Goal: Transaction & Acquisition: Register for event/course

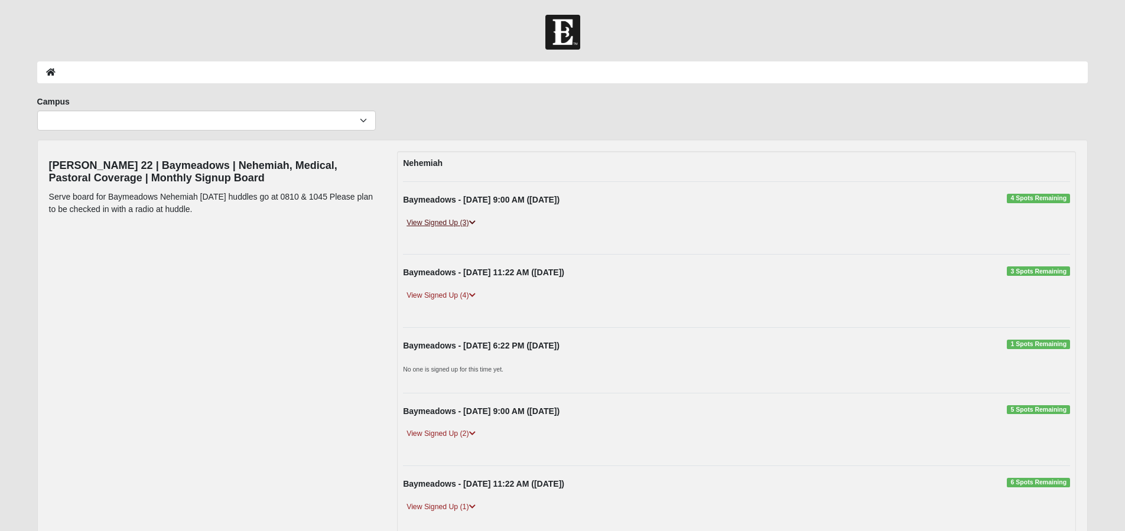
click at [477, 221] on link "View Signed Up (3)" at bounding box center [441, 223] width 76 height 12
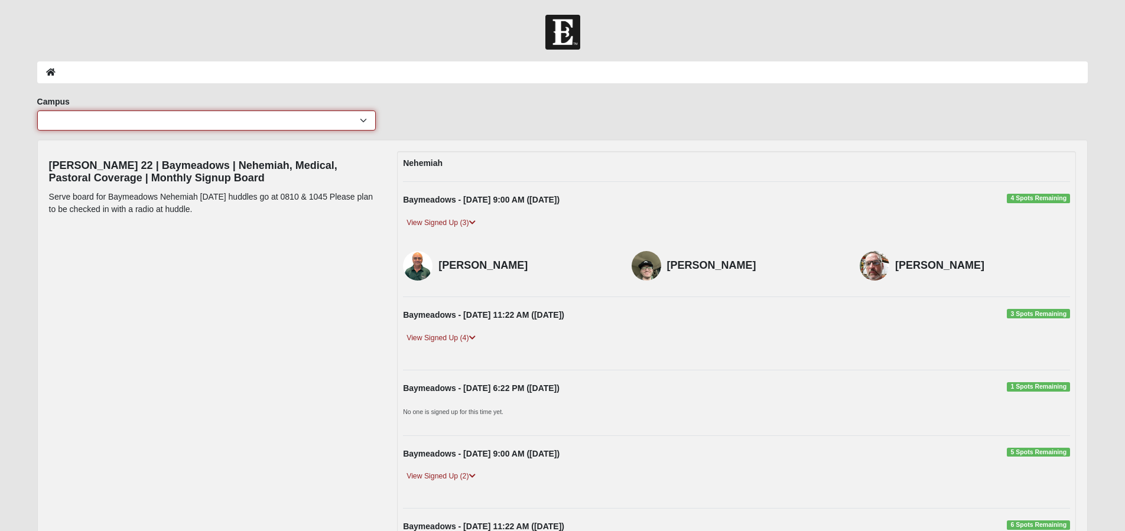
select select "2"
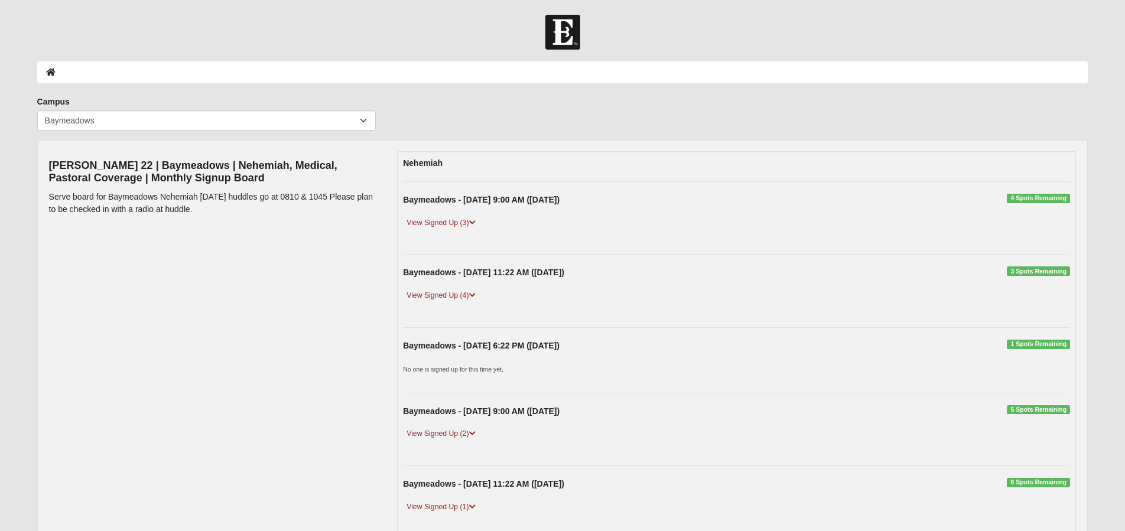
drag, startPoint x: 1000, startPoint y: 201, endPoint x: 991, endPoint y: 202, distance: 8.4
click at [1000, 201] on div "Baymeadows - [DATE] 9:00 AM ([DATE]) 4 Spots Remaining" at bounding box center [736, 203] width 685 height 18
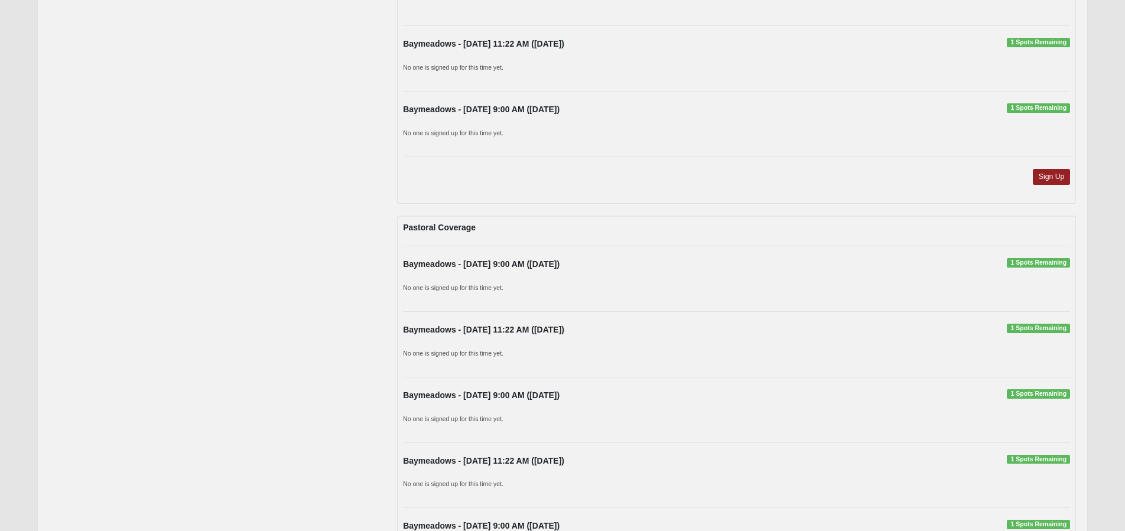
scroll to position [2282, 0]
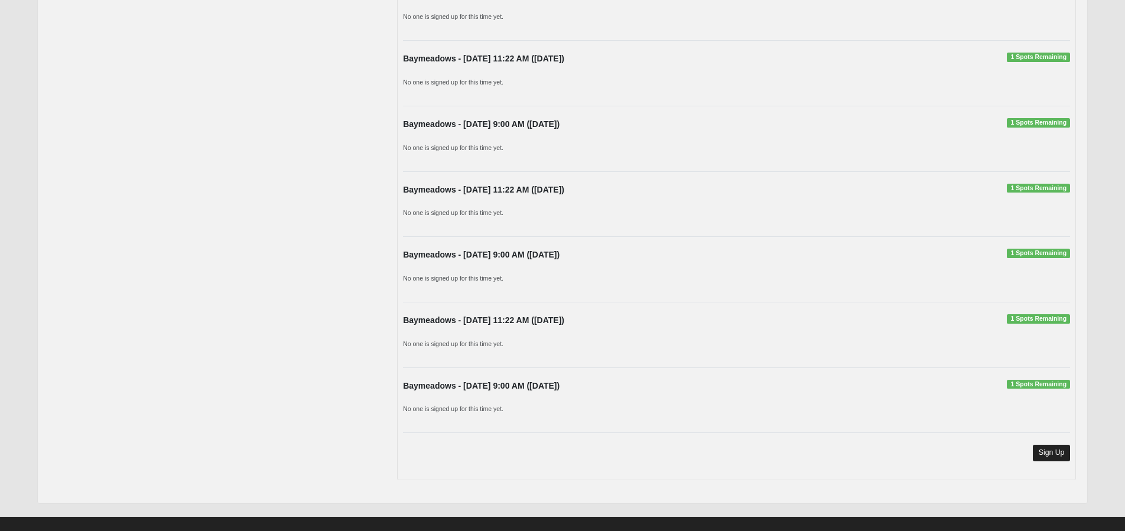
click at [1047, 445] on link "Sign Up" at bounding box center [1052, 453] width 38 height 16
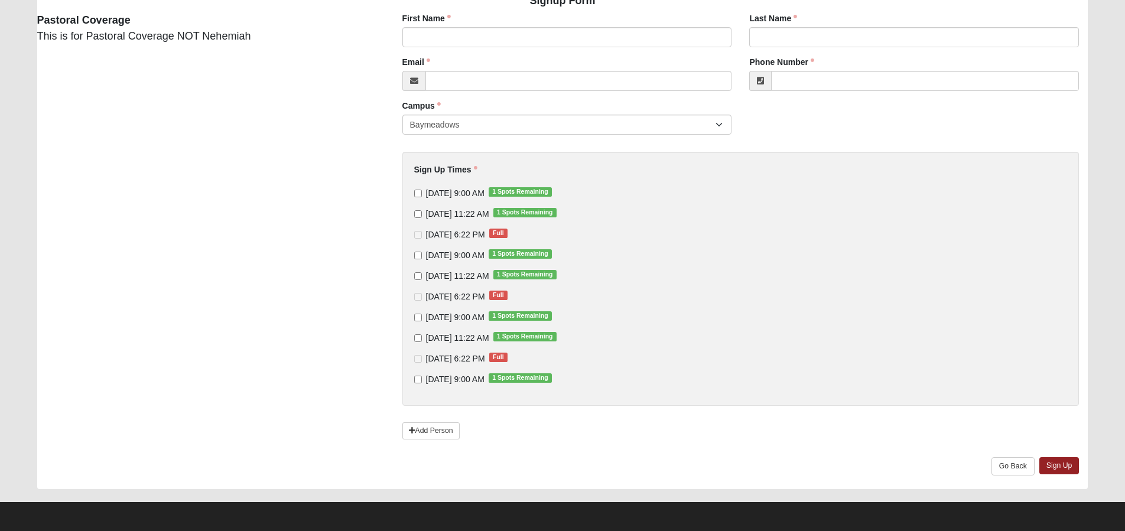
scroll to position [107, 0]
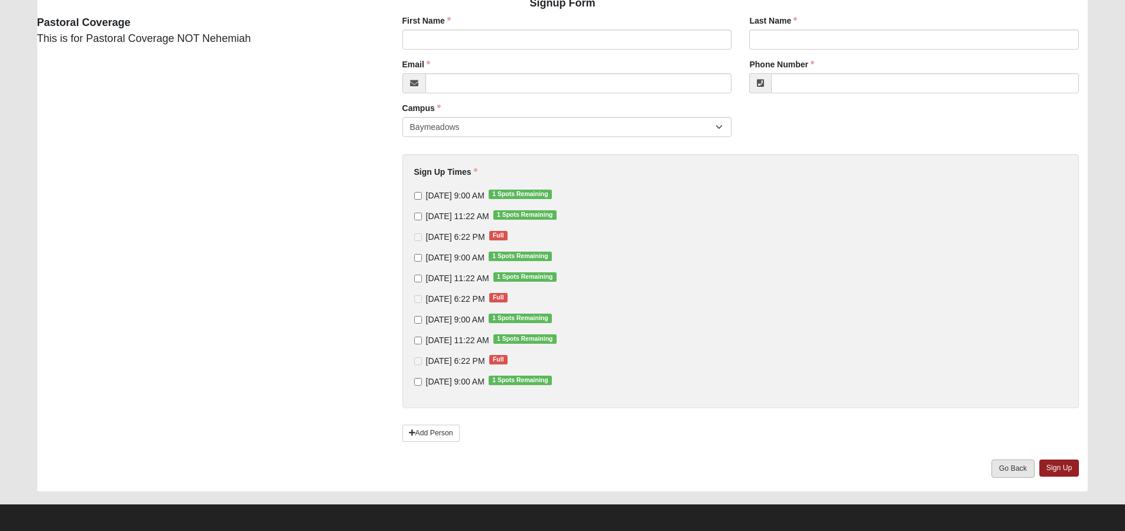
click at [1011, 465] on link "Go Back" at bounding box center [1012, 469] width 43 height 18
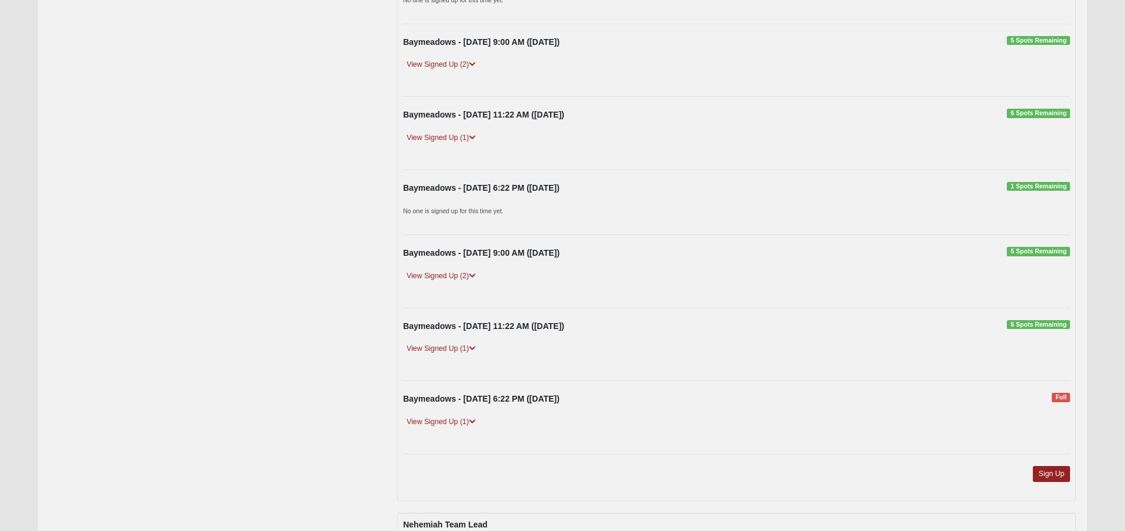
scroll to position [385, 0]
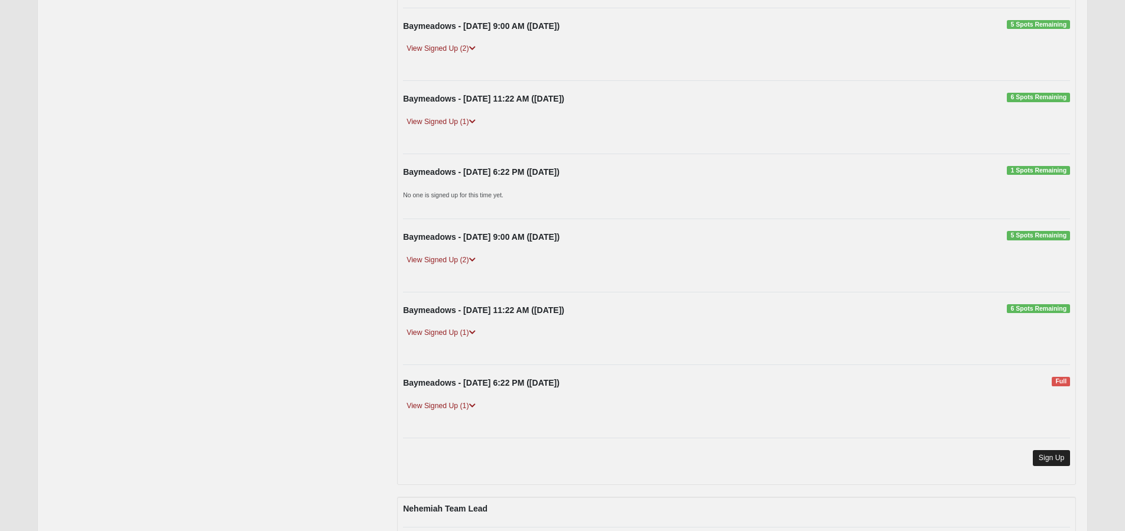
click at [1038, 459] on link "Sign Up" at bounding box center [1052, 458] width 38 height 16
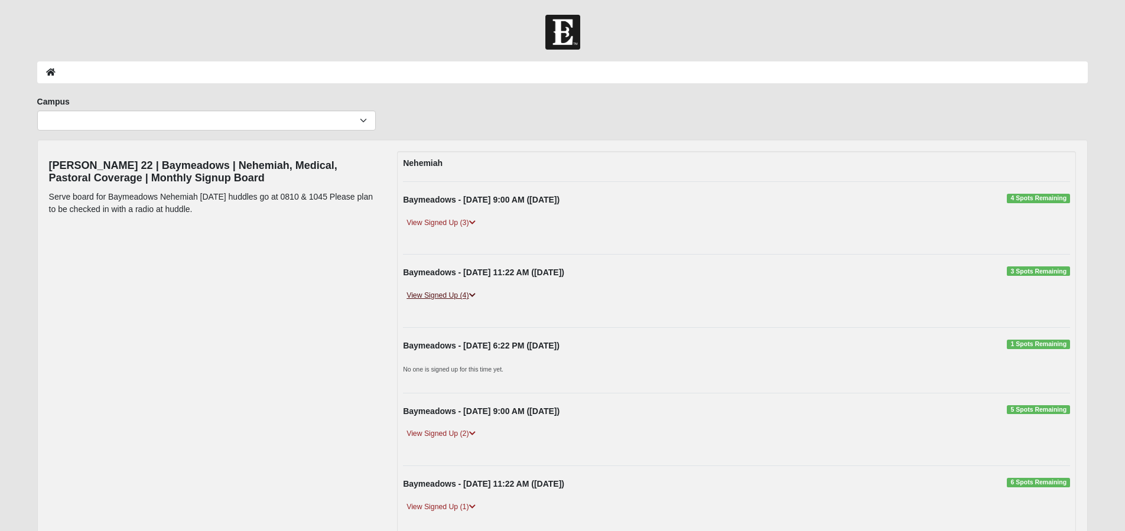
click at [476, 293] on icon at bounding box center [472, 295] width 6 height 7
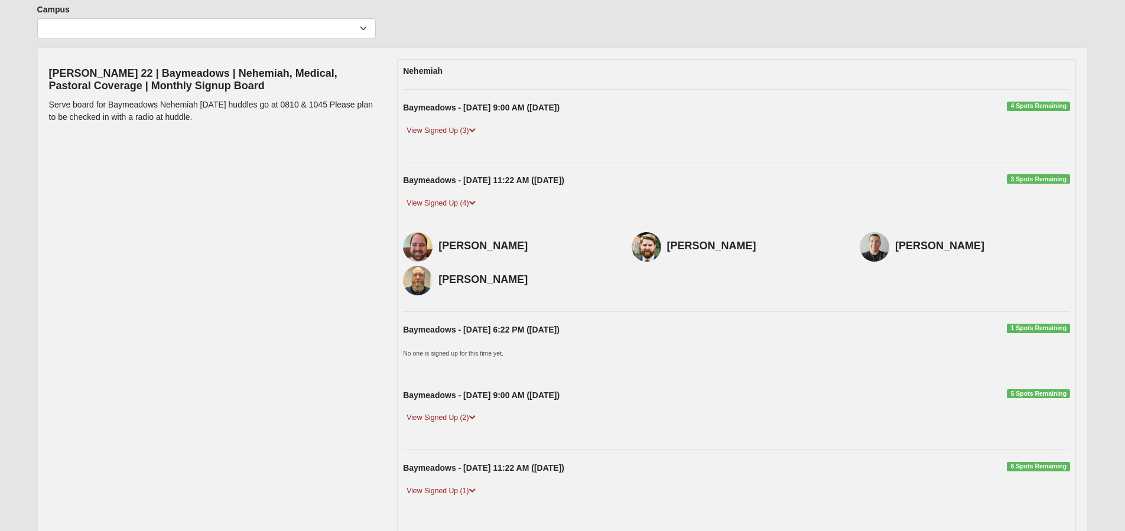
scroll to position [181, 0]
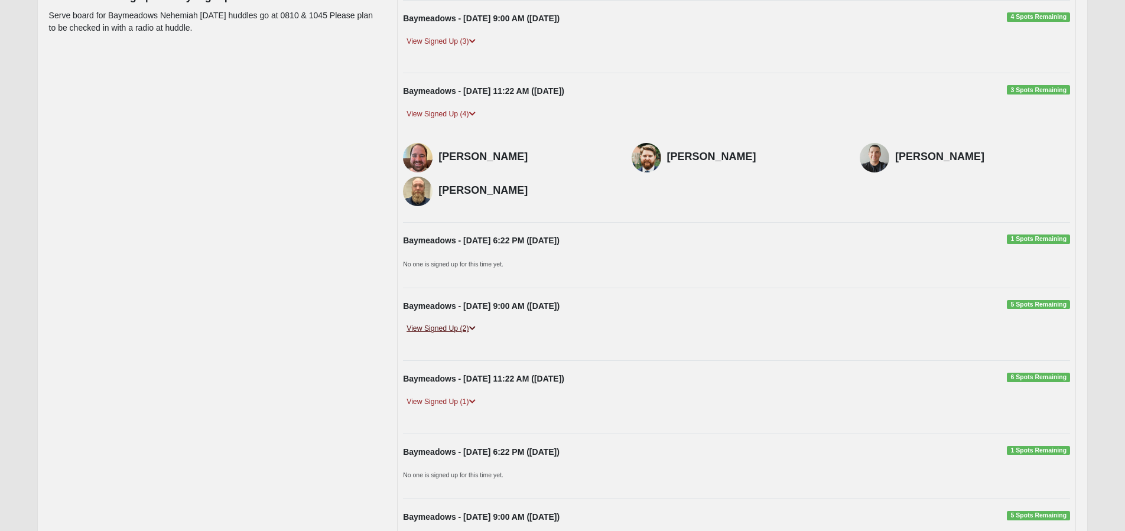
click at [477, 324] on link "View Signed Up (2)" at bounding box center [441, 329] width 76 height 12
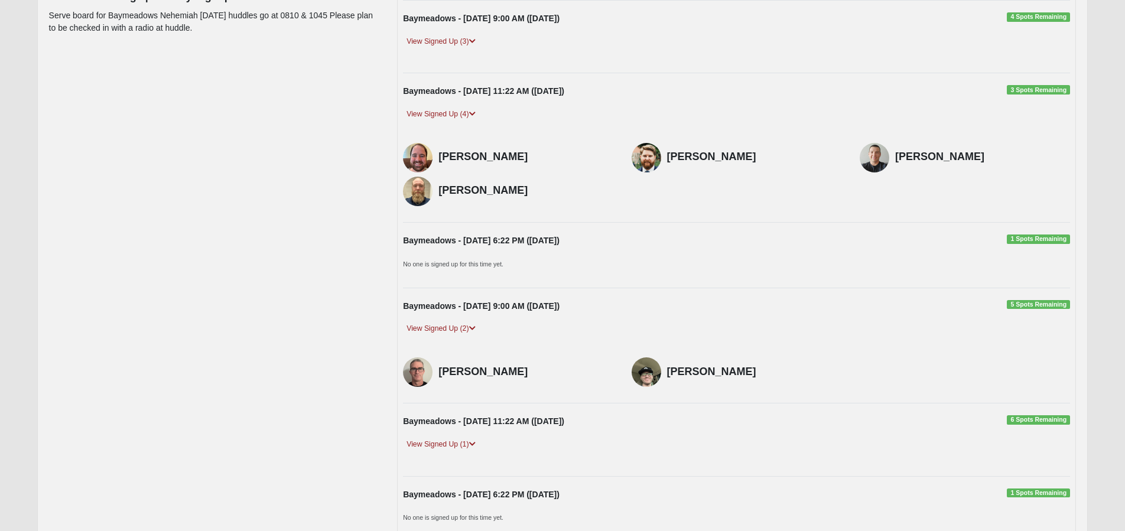
scroll to position [250, 0]
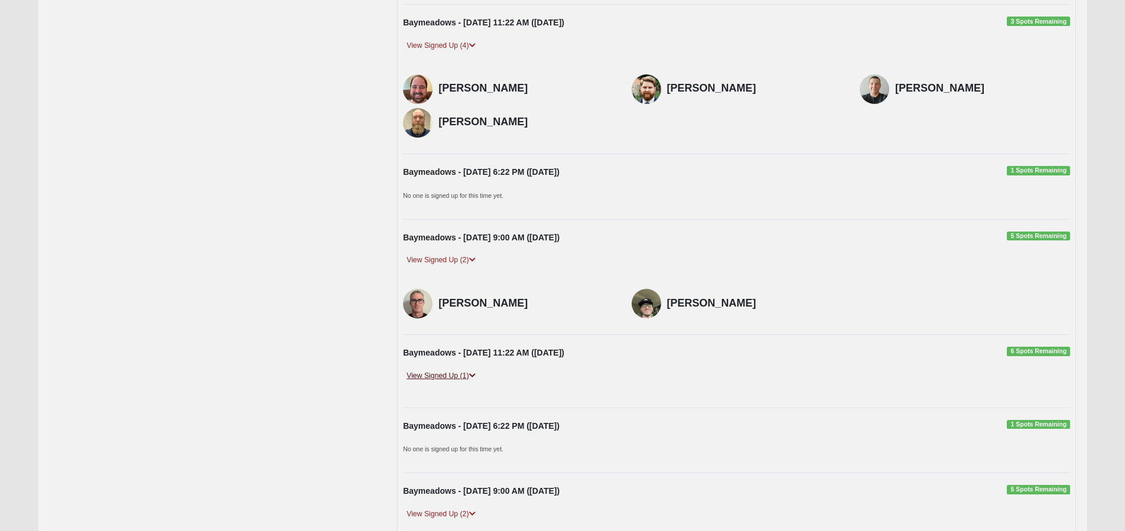
click at [476, 372] on icon at bounding box center [472, 375] width 6 height 7
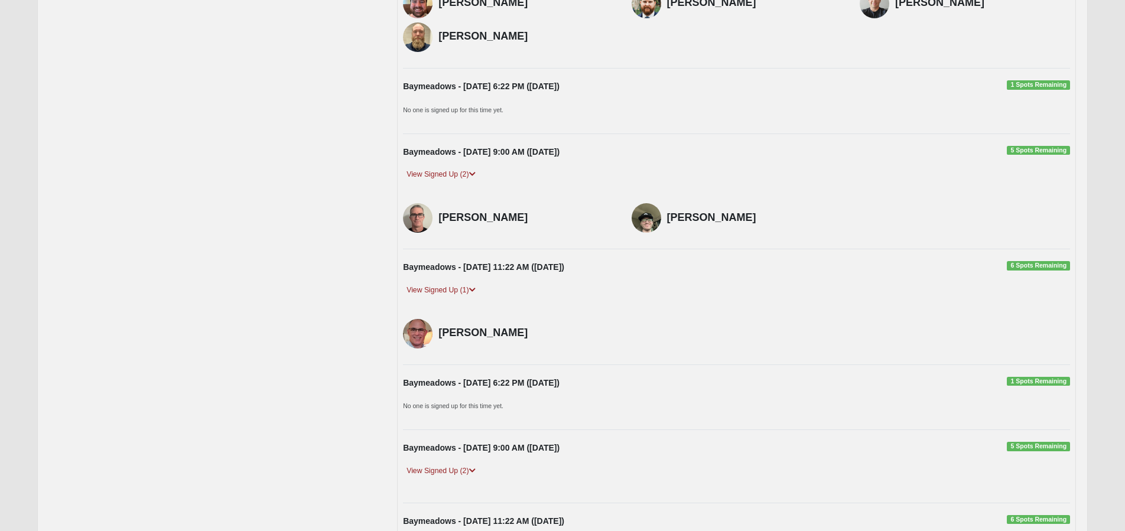
scroll to position [349, 0]
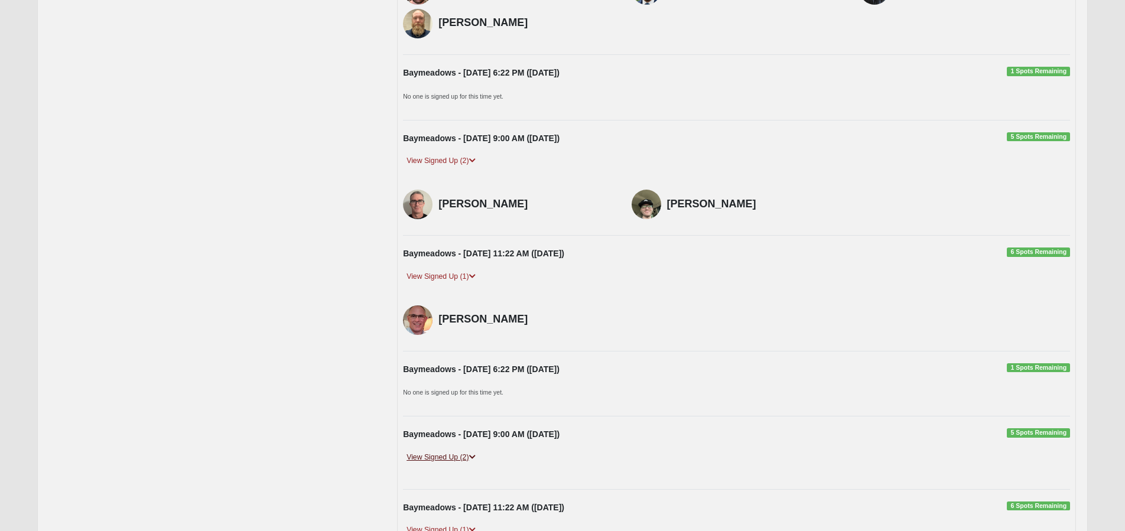
click at [476, 454] on icon at bounding box center [472, 457] width 6 height 7
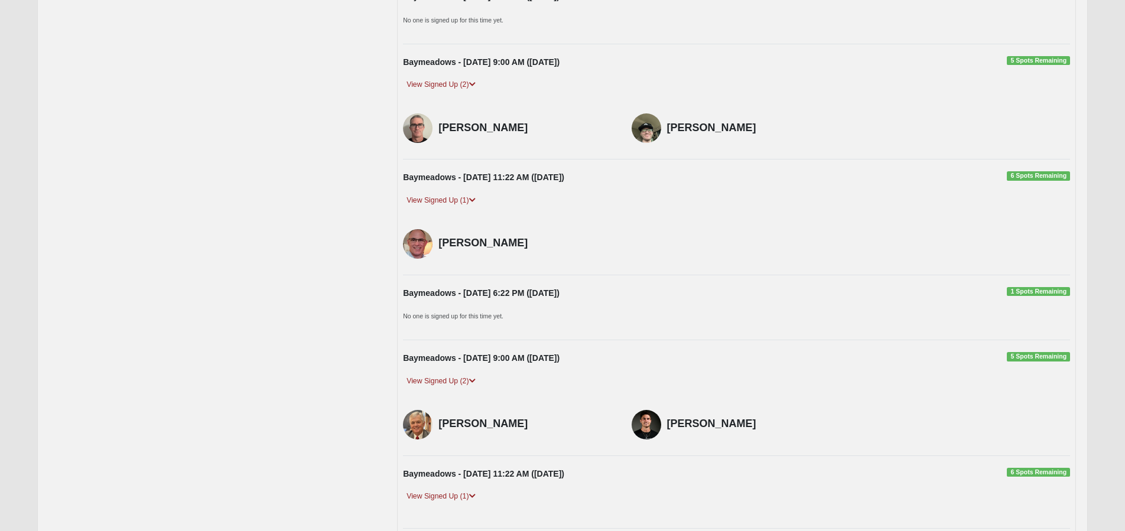
scroll to position [640, 0]
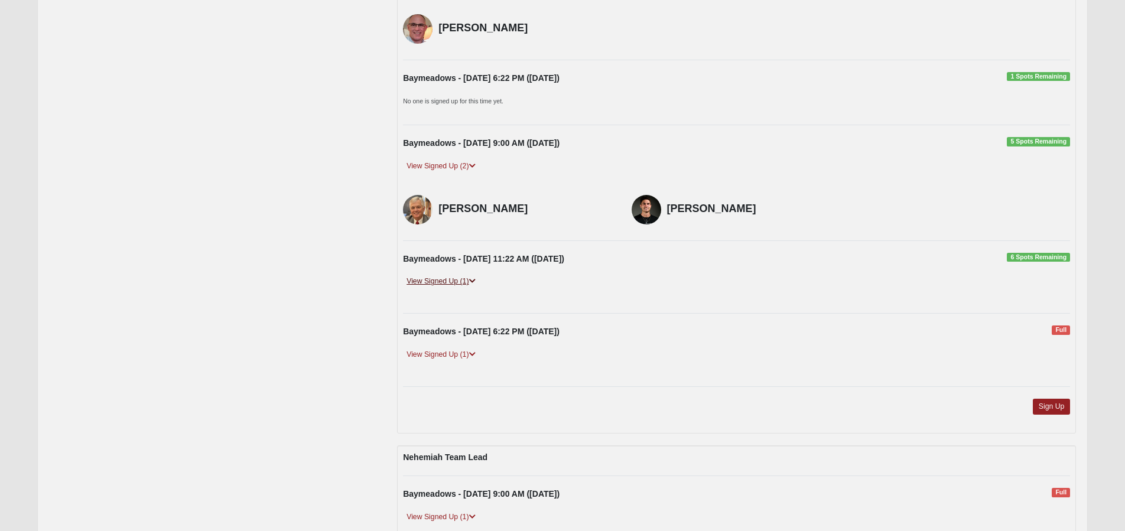
click at [473, 278] on icon at bounding box center [472, 281] width 6 height 7
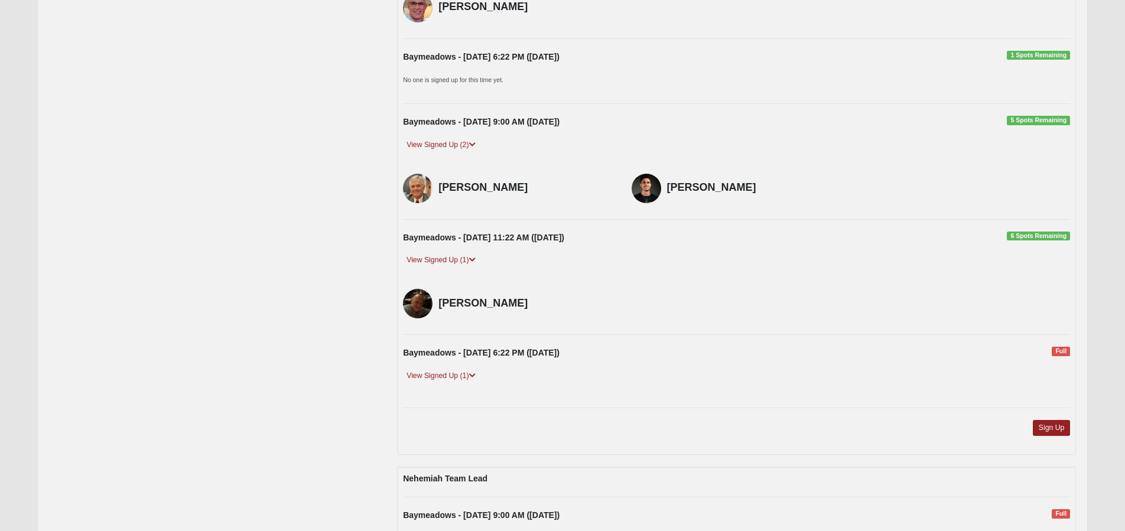
scroll to position [718, 0]
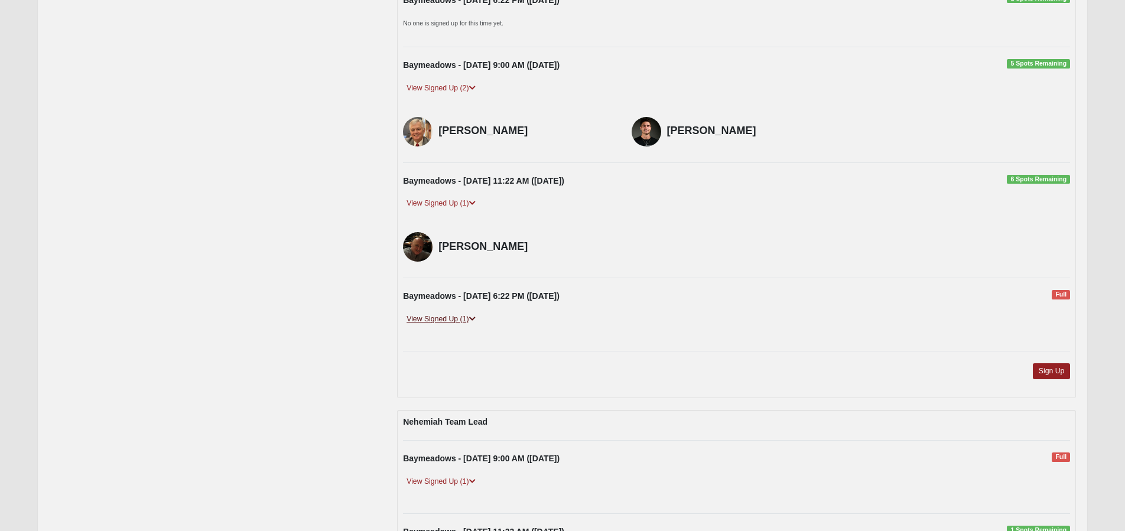
click at [474, 315] on icon at bounding box center [472, 318] width 6 height 7
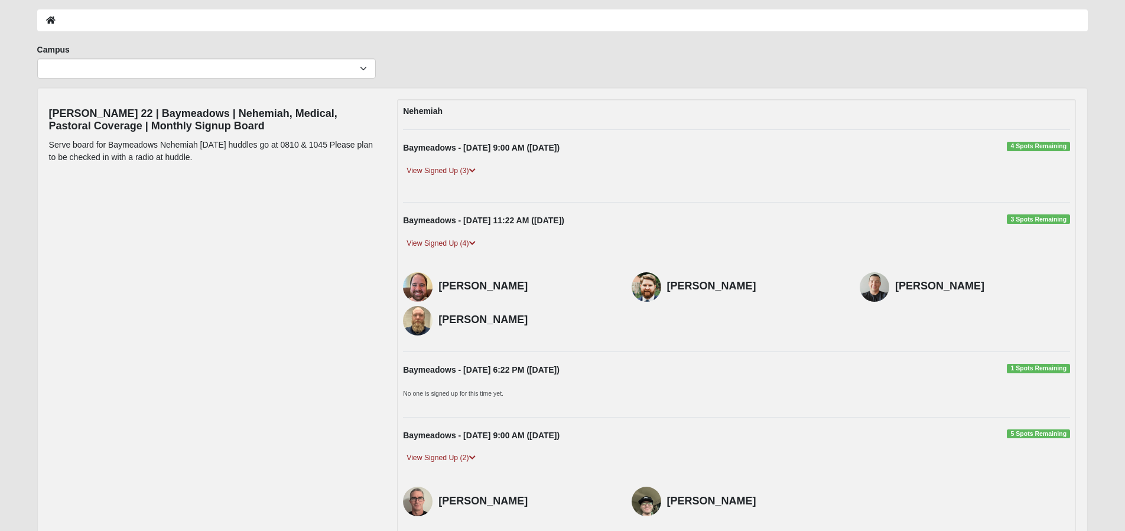
scroll to position [0, 0]
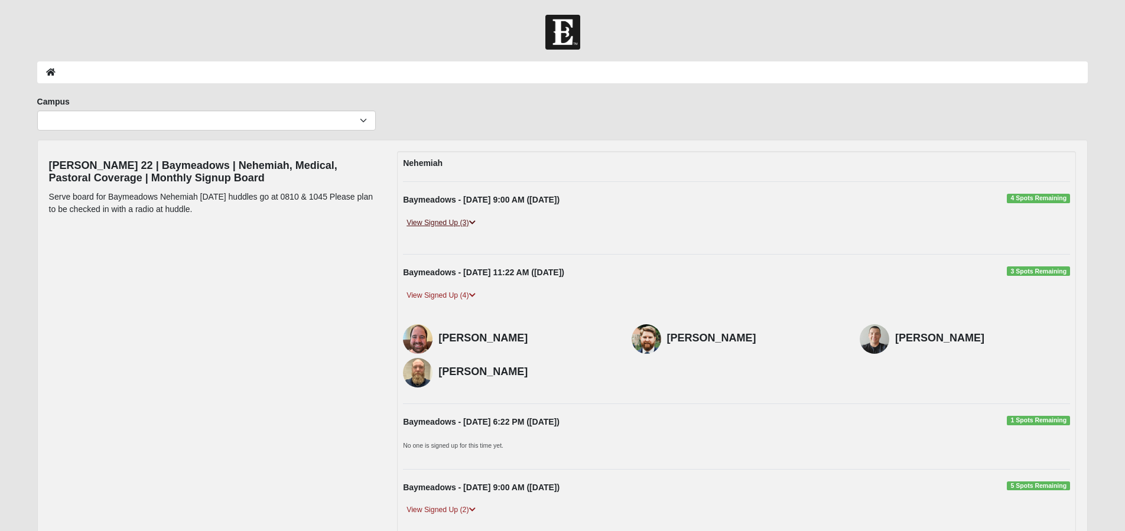
click at [475, 221] on icon at bounding box center [472, 222] width 6 height 7
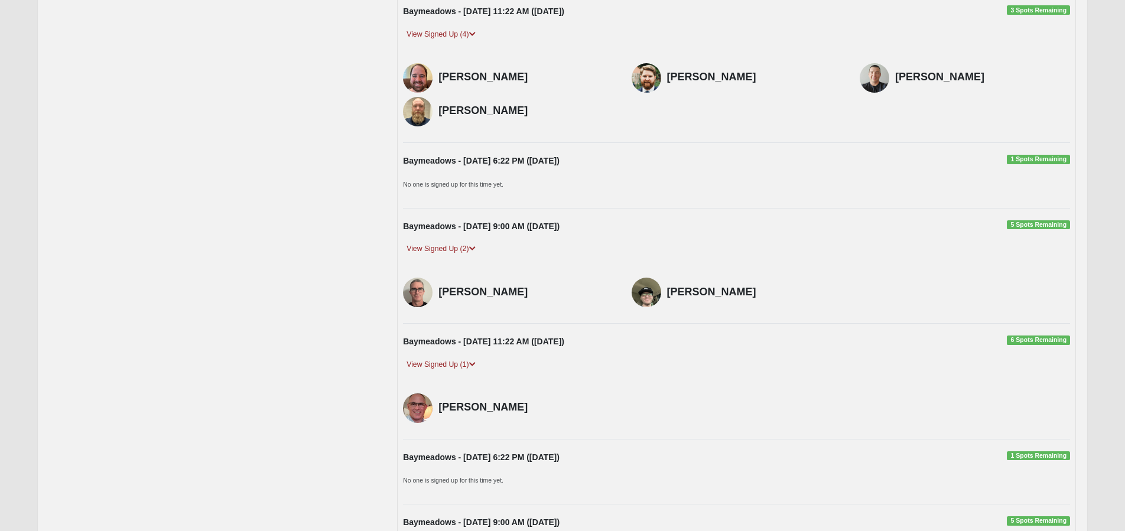
scroll to position [456, 0]
